Goal: Information Seeking & Learning: Learn about a topic

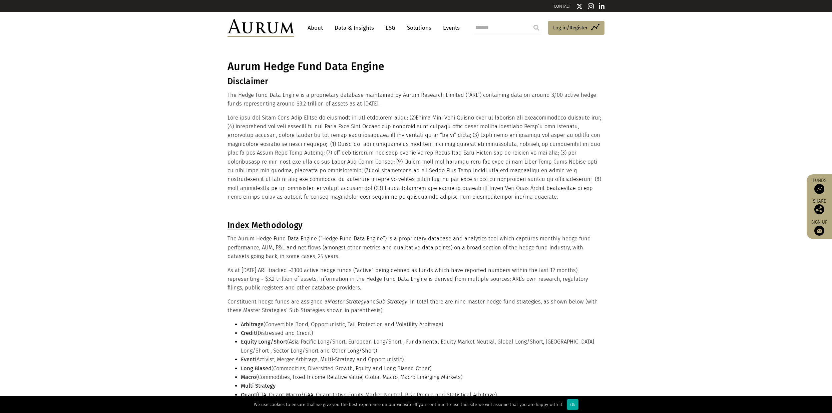
click at [366, 30] on link "Data & Insights" at bounding box center [354, 28] width 46 height 12
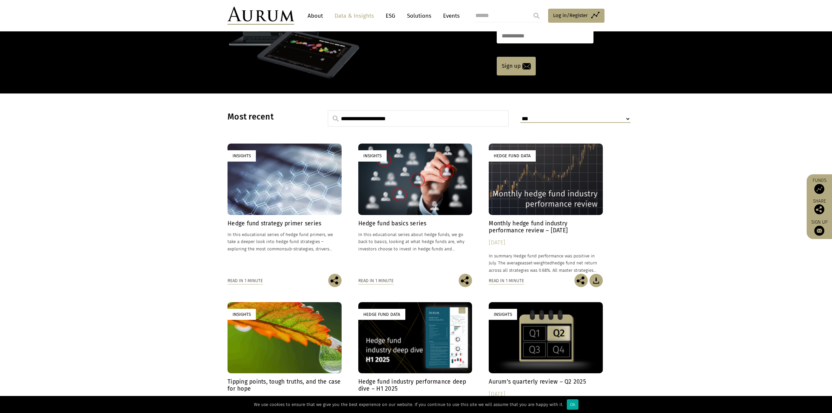
scroll to position [133, 0]
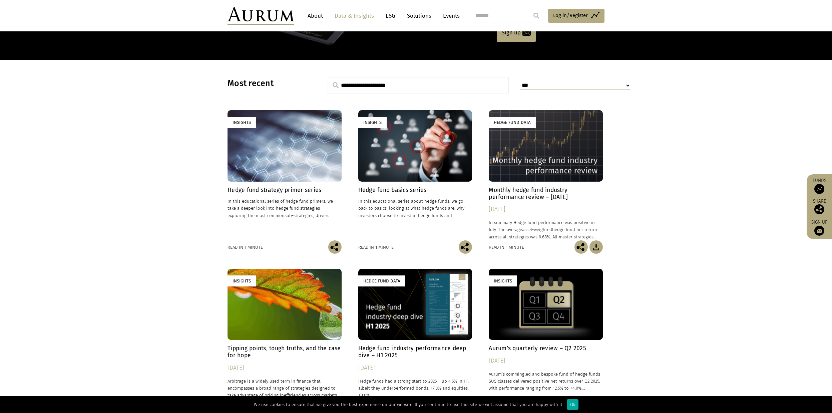
click at [719, 136] on section "**********" at bounding box center [416, 269] width 832 height 418
click at [325, 146] on div "Insights" at bounding box center [285, 145] width 114 height 71
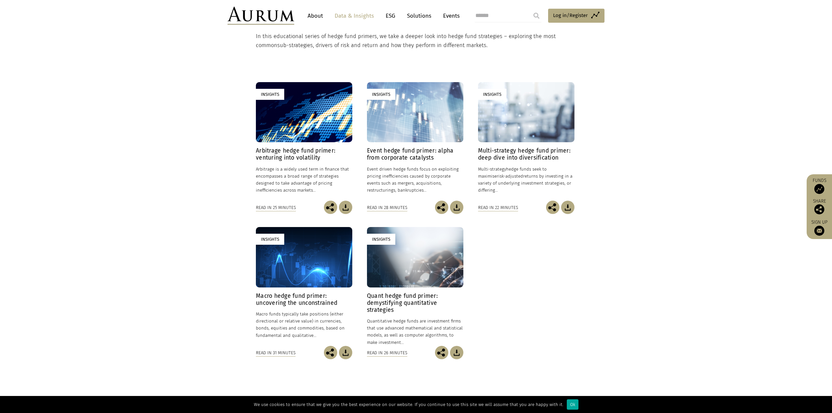
scroll to position [167, 0]
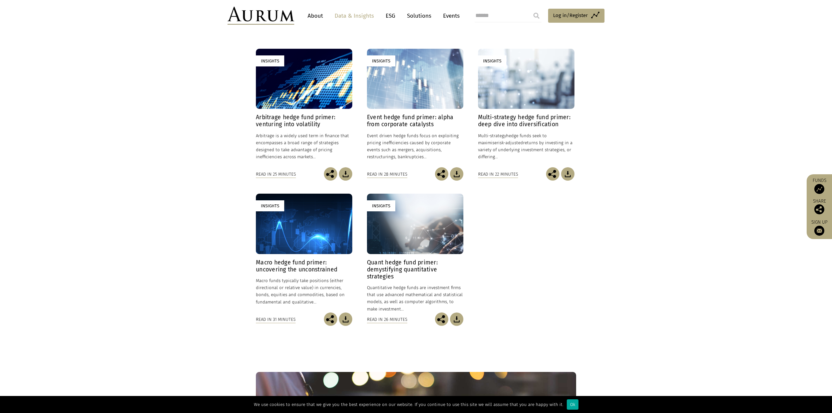
click at [324, 84] on div "Insights" at bounding box center [304, 79] width 96 height 60
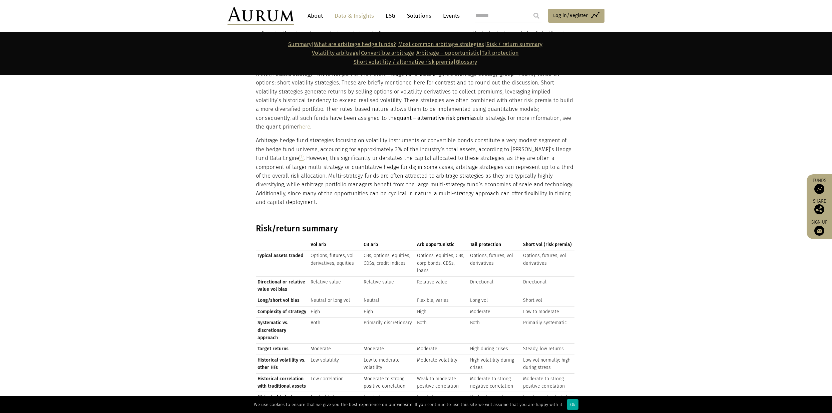
scroll to position [1001, 0]
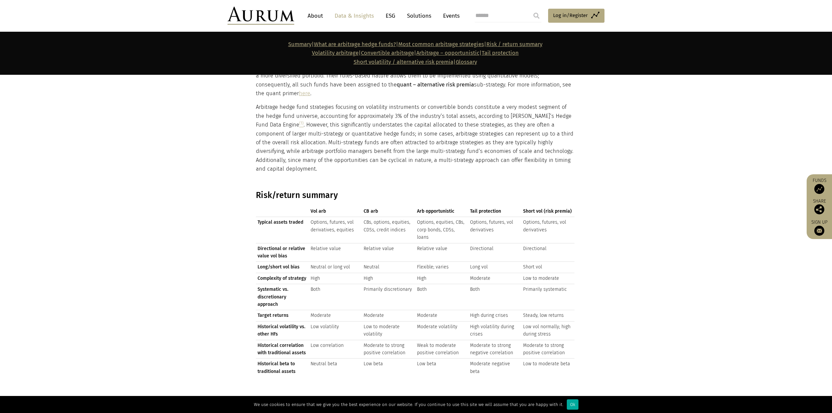
click at [704, 103] on section "Volatility arbitrage is a strategy designed to profit from differences between …" at bounding box center [416, 16] width 832 height 332
